Goal: Task Accomplishment & Management: Use online tool/utility

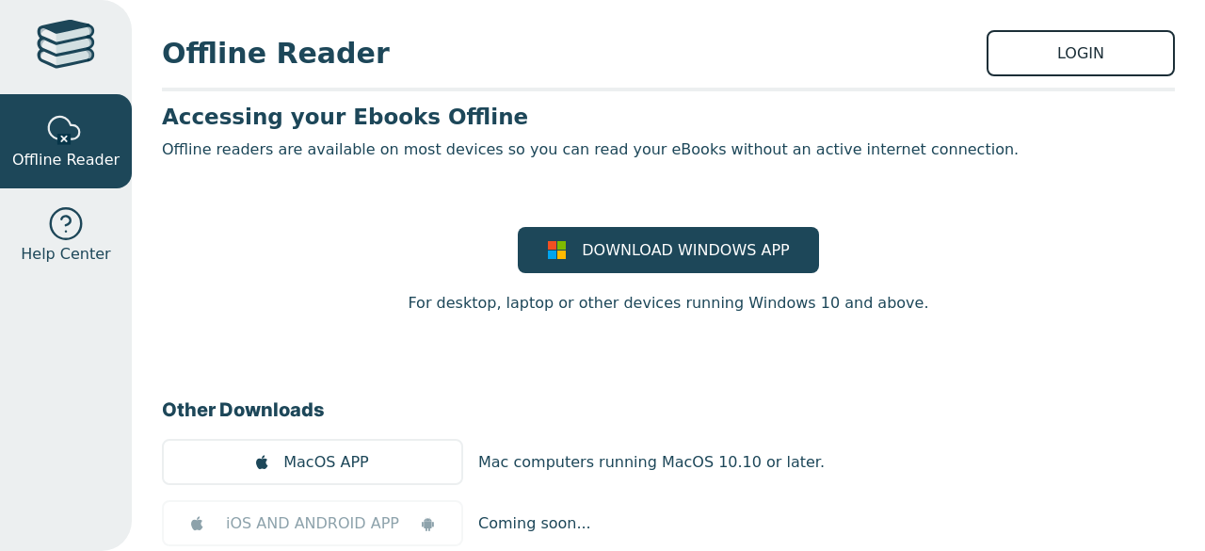
click at [1100, 65] on link "LOGIN" at bounding box center [1081, 53] width 188 height 46
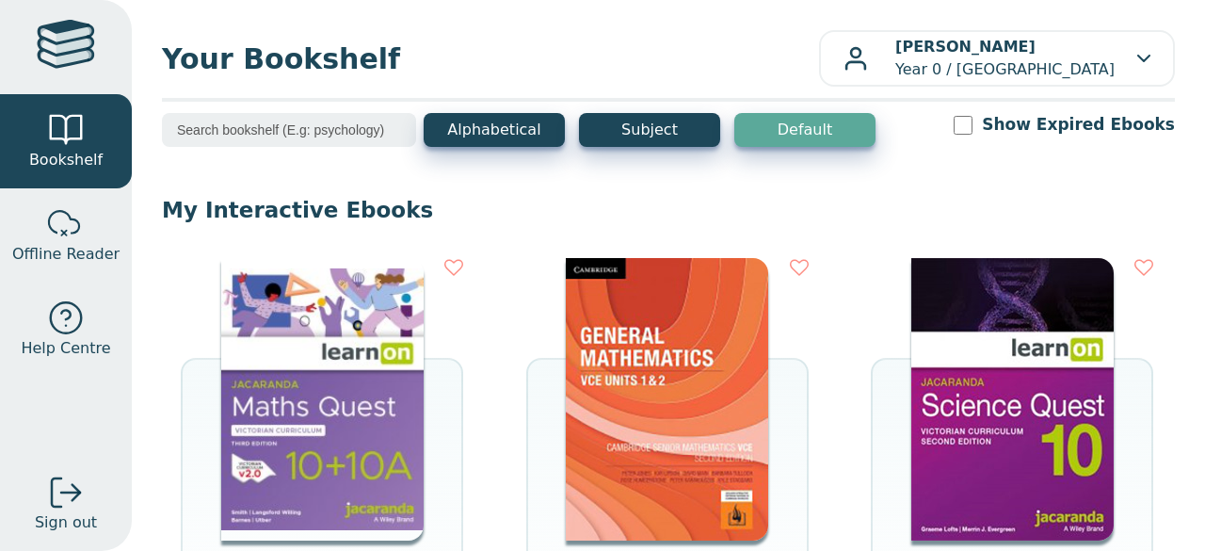
click at [308, 380] on img at bounding box center [322, 399] width 202 height 282
